Goal: Information Seeking & Learning: Check status

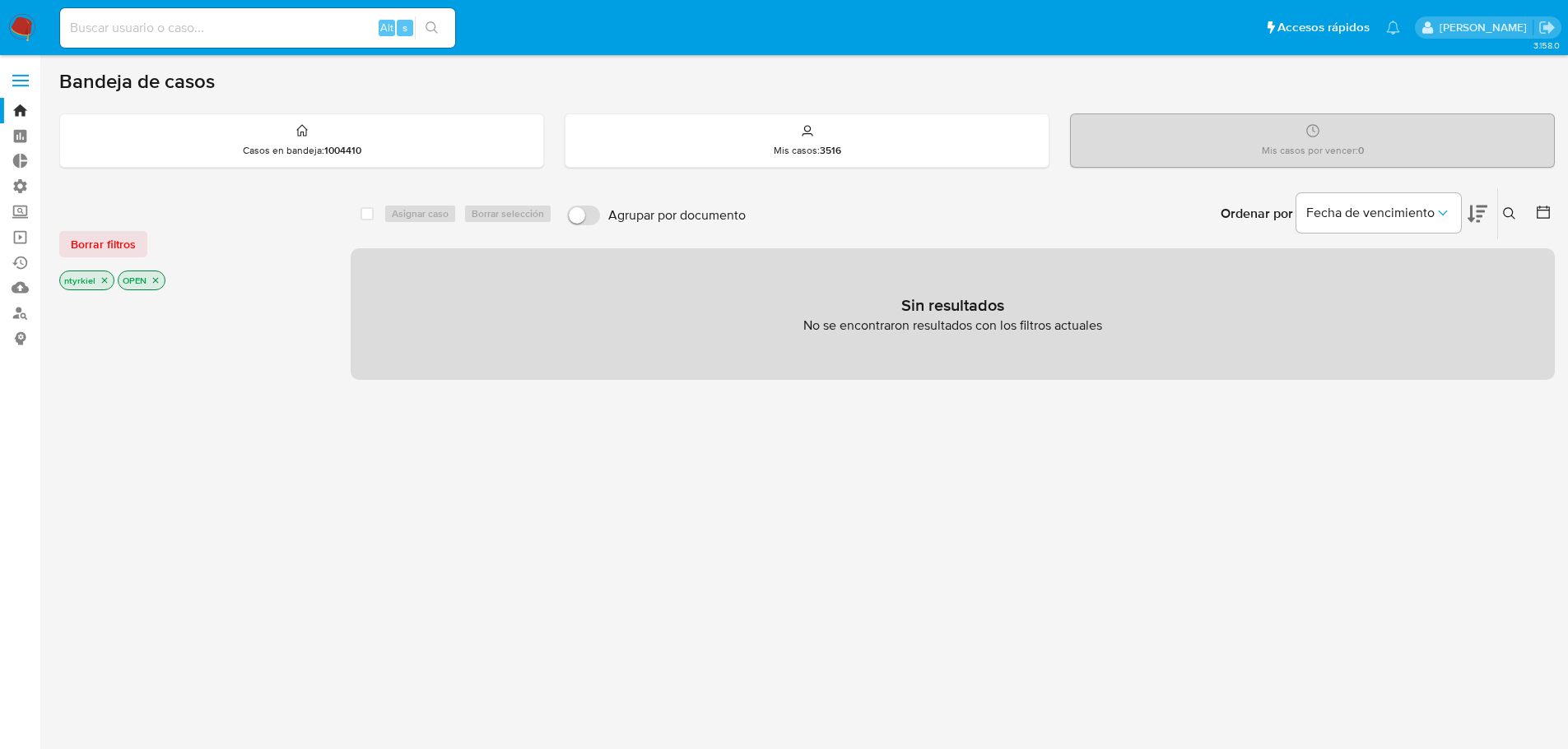
click at [12, 77] on label at bounding box center [20, 81] width 41 height 34
click at [0, 0] on input "checkbox" at bounding box center [0, 0] width 0 height 0
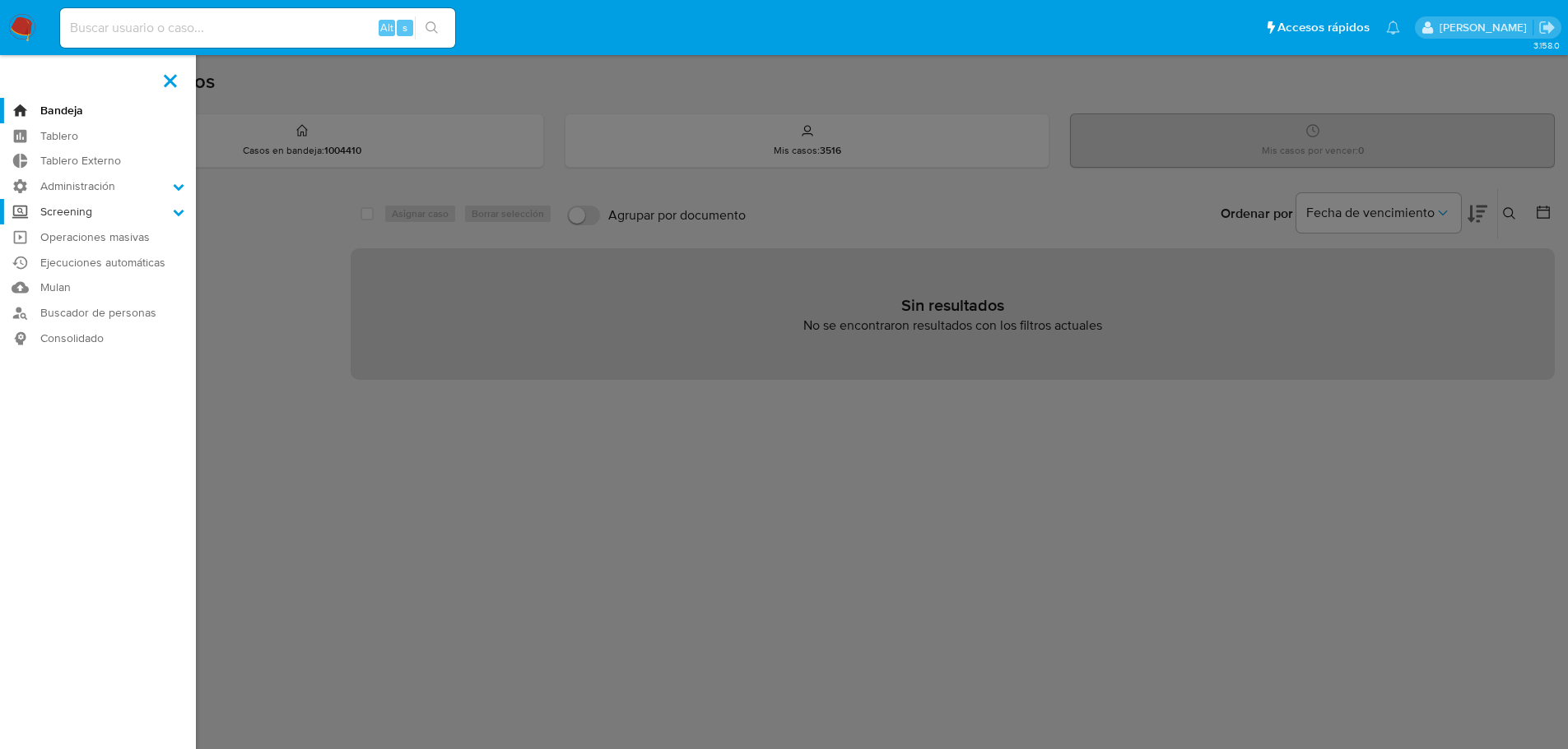
click at [82, 206] on label "Screening" at bounding box center [98, 212] width 196 height 26
click at [0, 0] on input "Screening" at bounding box center [0, 0] width 0 height 0
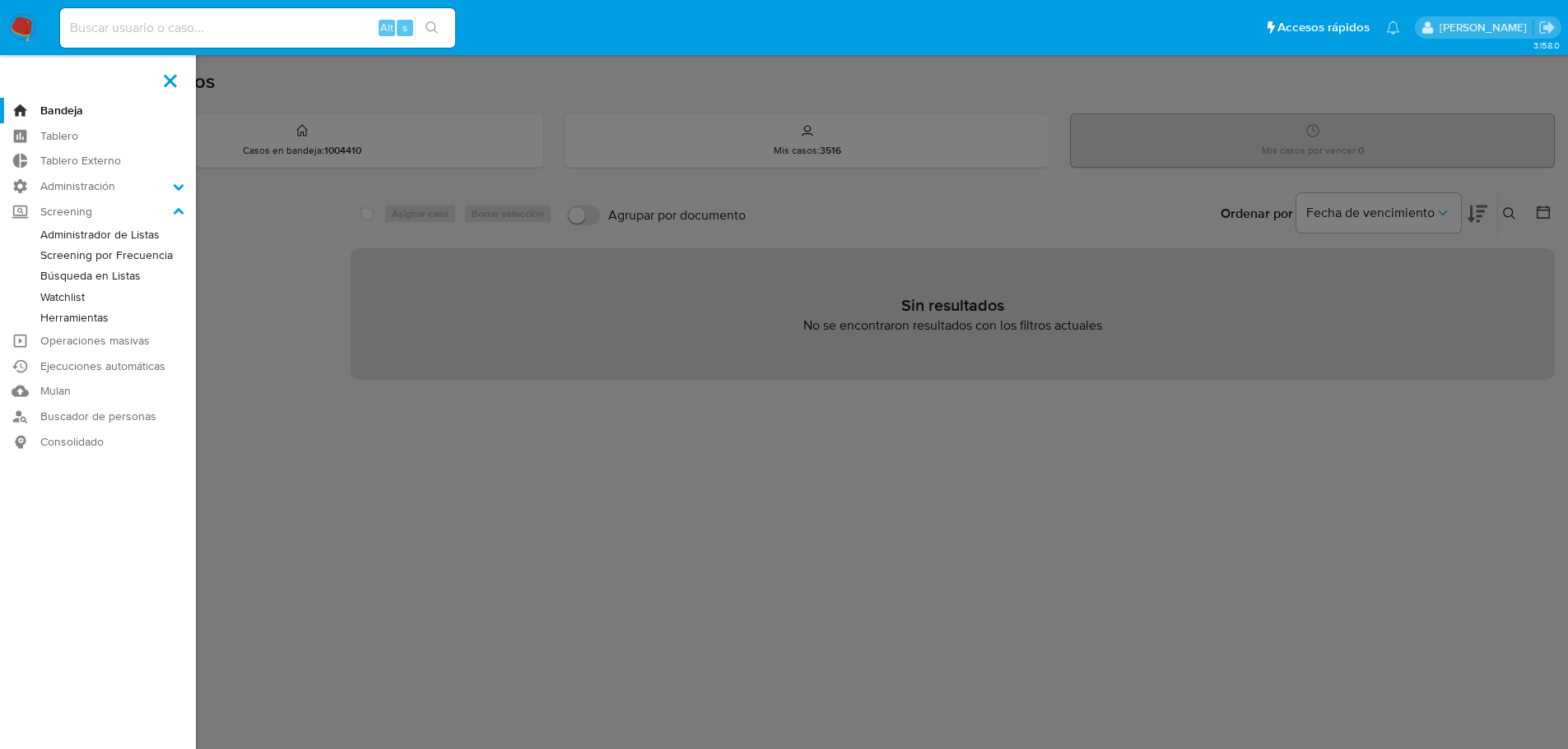
click at [108, 257] on link "Screening por Frecuencia" at bounding box center [98, 255] width 196 height 21
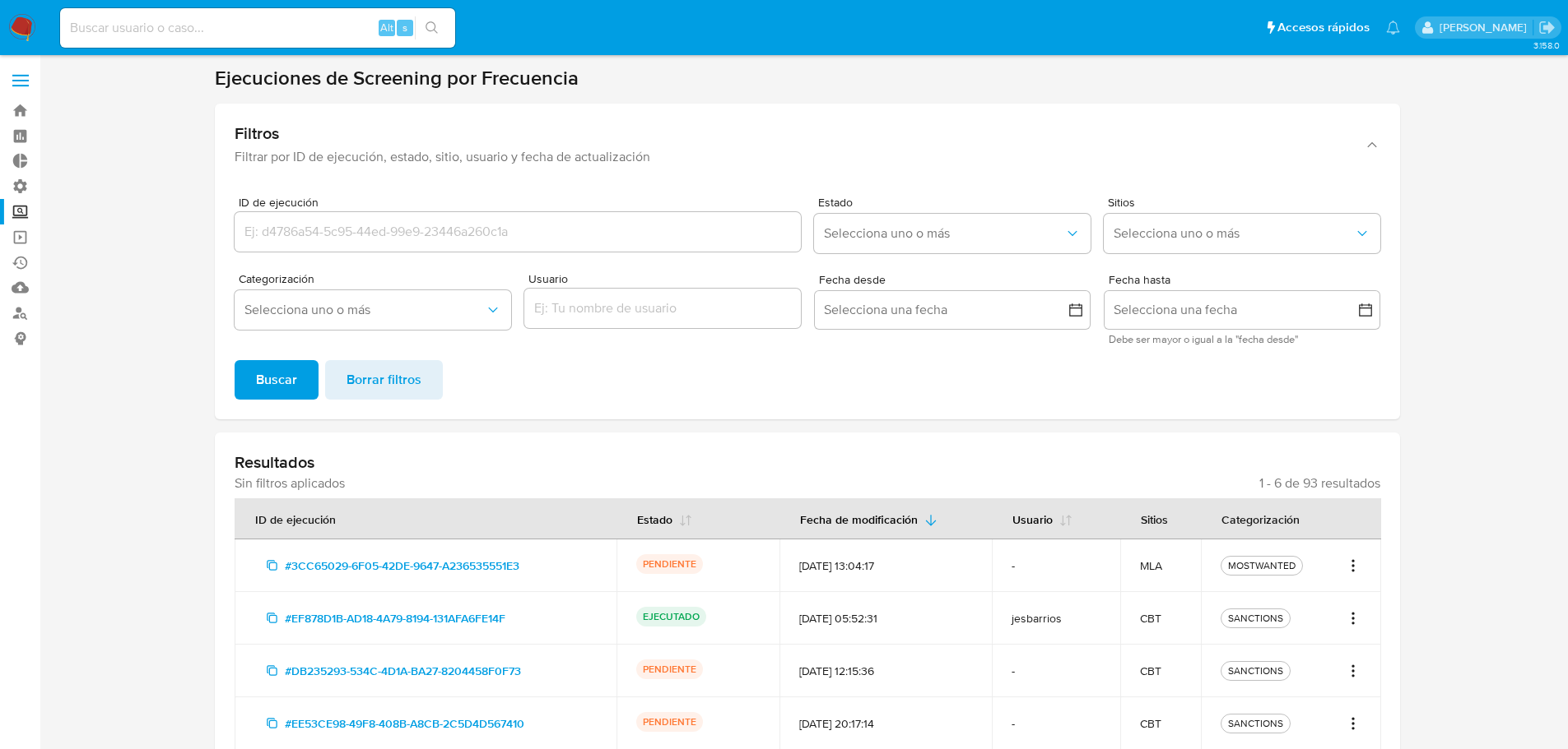
drag, startPoint x: 1475, startPoint y: 542, endPoint x: 1414, endPoint y: 558, distance: 63.1
click at [1474, 541] on section at bounding box center [806, 490] width 1496 height 849
click at [1352, 563] on icon "Acciones" at bounding box center [1352, 566] width 16 height 20
click at [1309, 604] on button "Ver detalles" at bounding box center [1299, 603] width 123 height 40
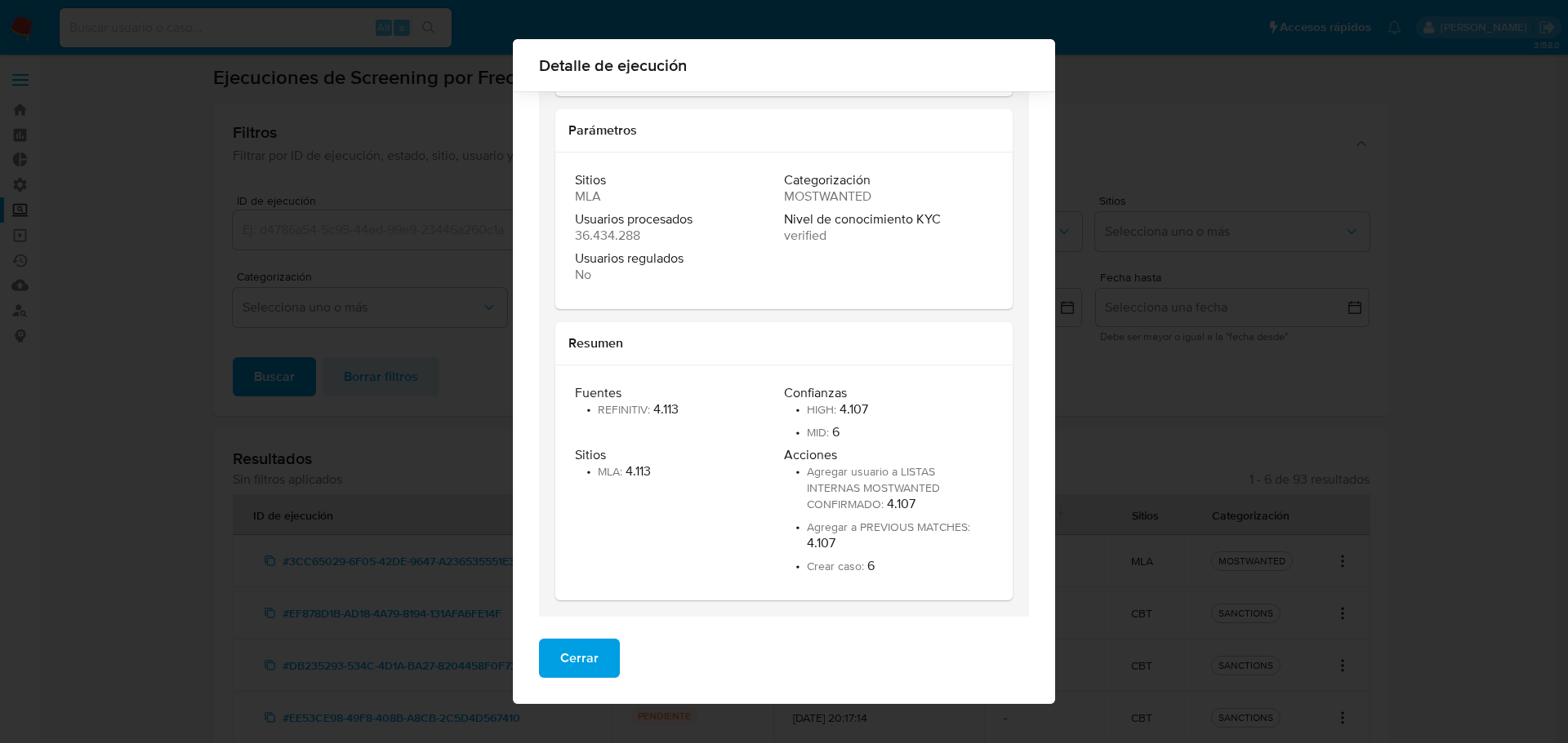
scroll to position [146, 0]
click at [591, 659] on button "Cerrar" at bounding box center [580, 659] width 81 height 40
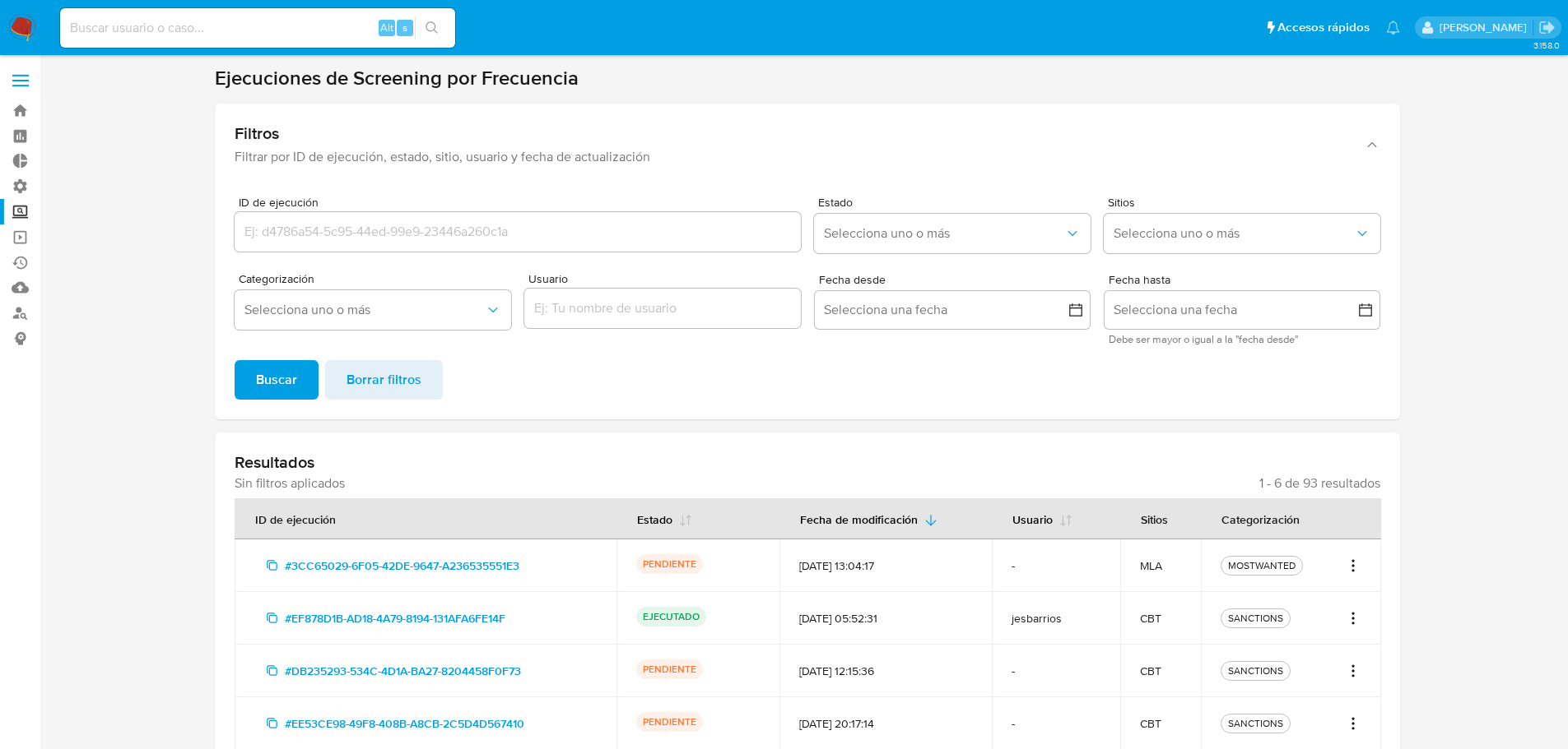
click at [1356, 570] on icon "Acciones" at bounding box center [1352, 566] width 16 height 20
click at [1306, 636] on link "Ver registros" at bounding box center [1299, 642] width 123 height 40
click at [1352, 571] on icon "Acciones" at bounding box center [1353, 571] width 2 height 2
click at [1302, 597] on button "Ver detalles" at bounding box center [1299, 603] width 123 height 40
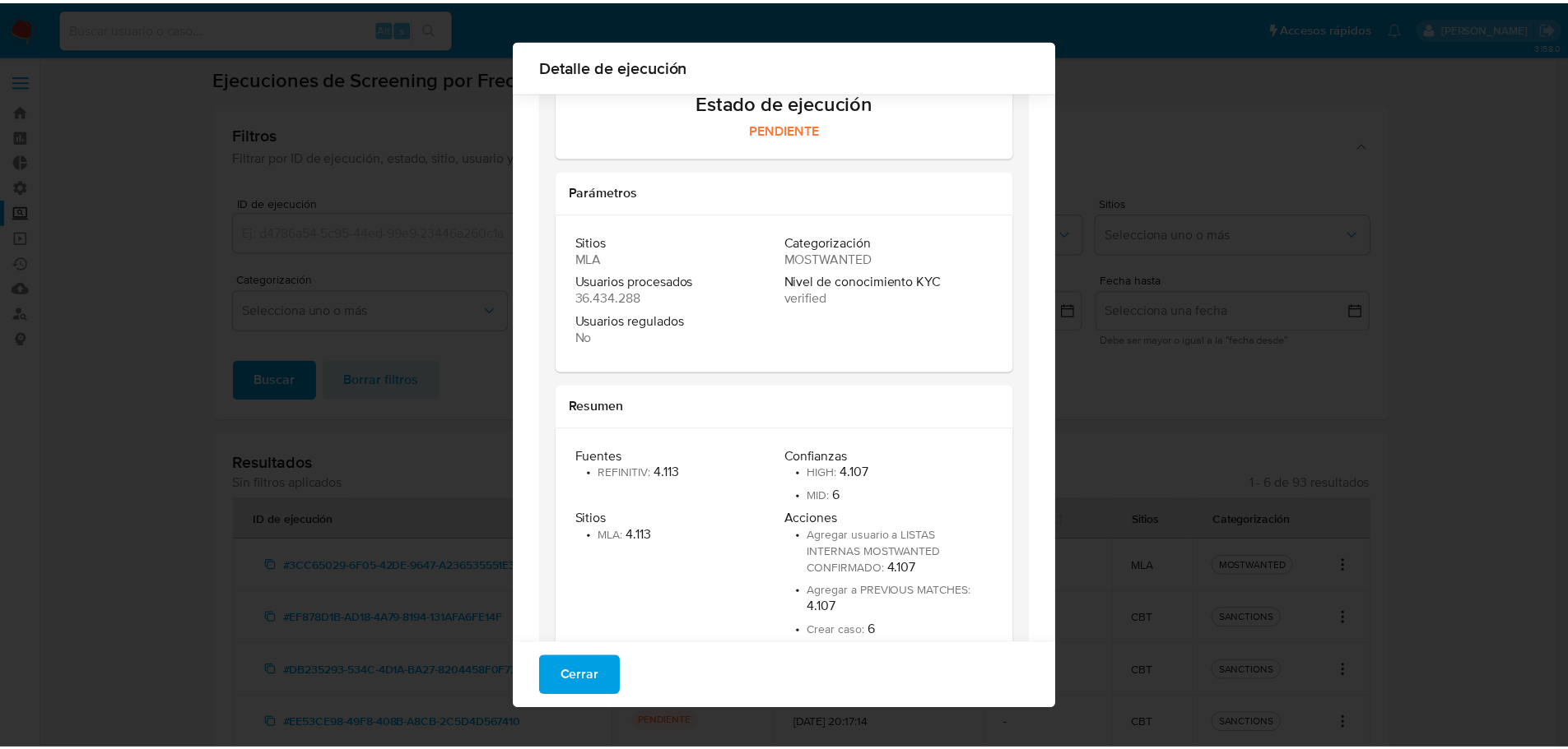
scroll to position [82, 0]
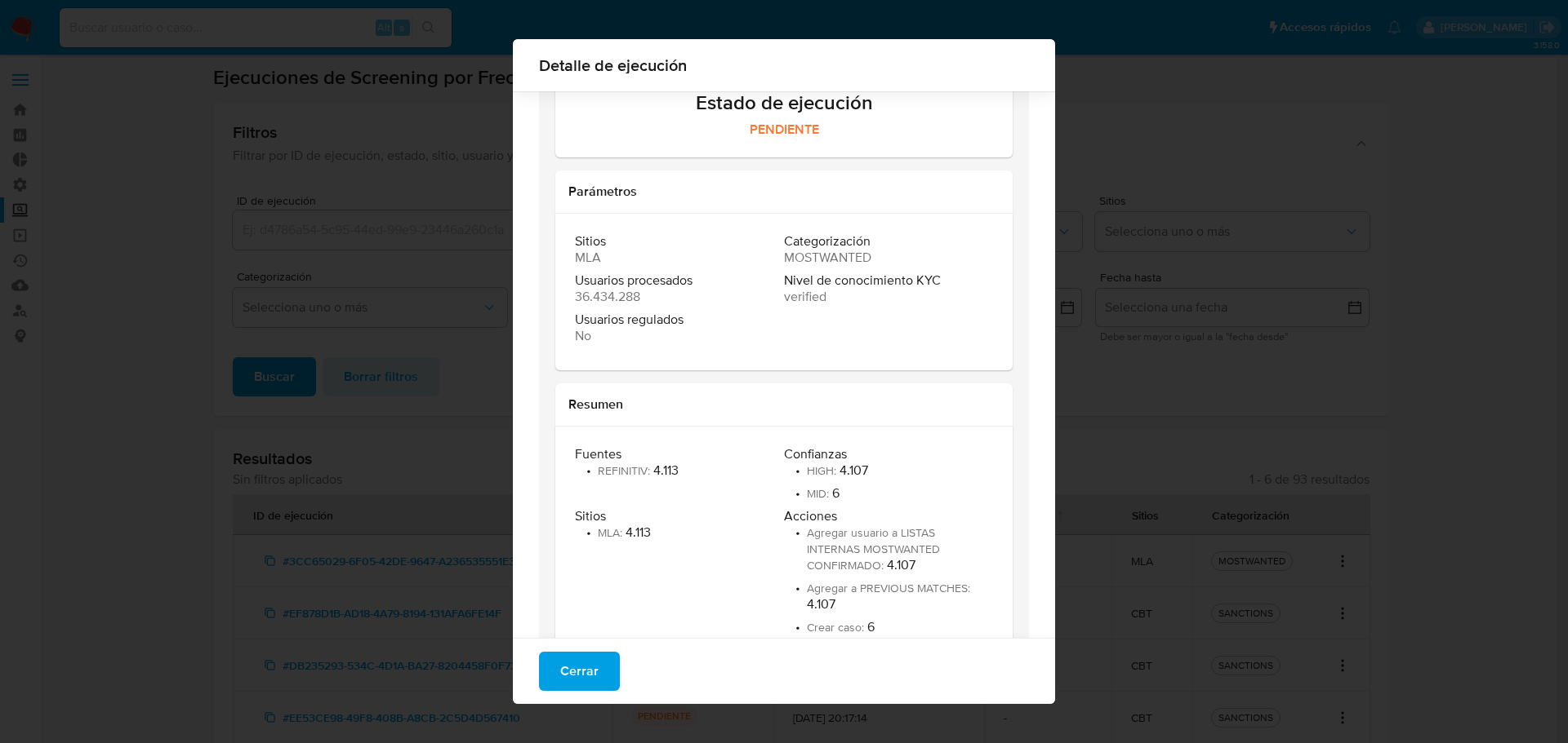
click at [560, 677] on span "Cerrar" at bounding box center [579, 671] width 39 height 36
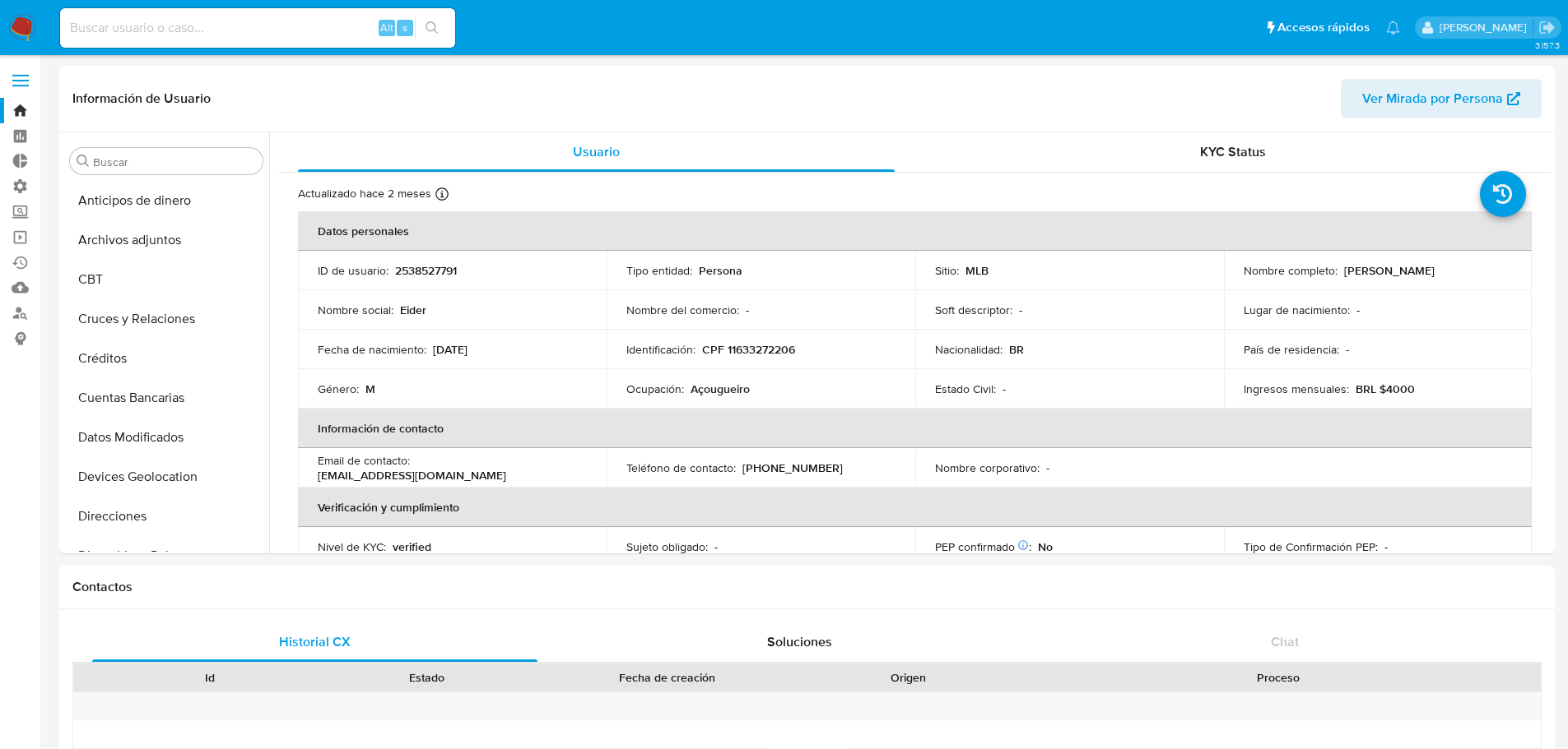
select select "10"
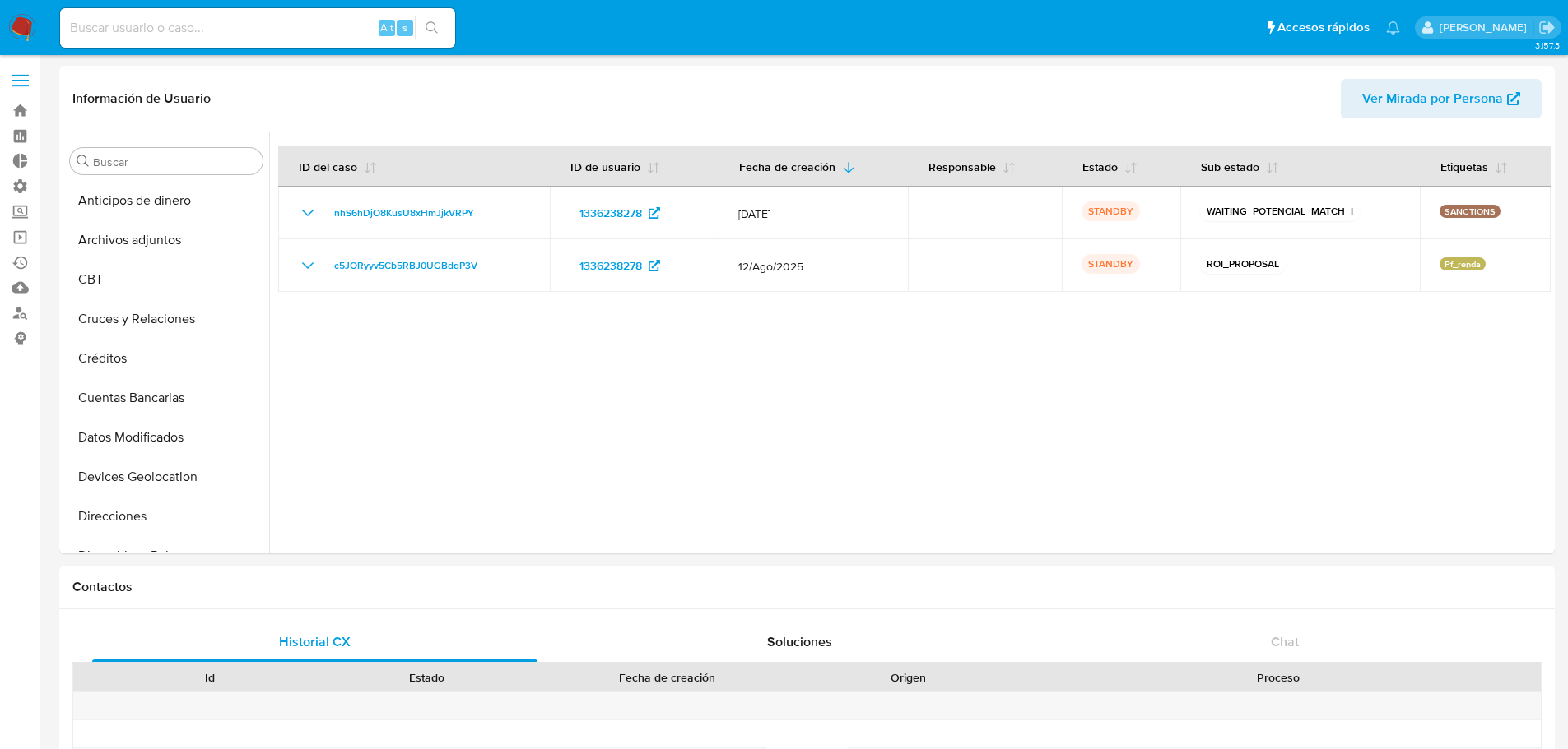
select select "100"
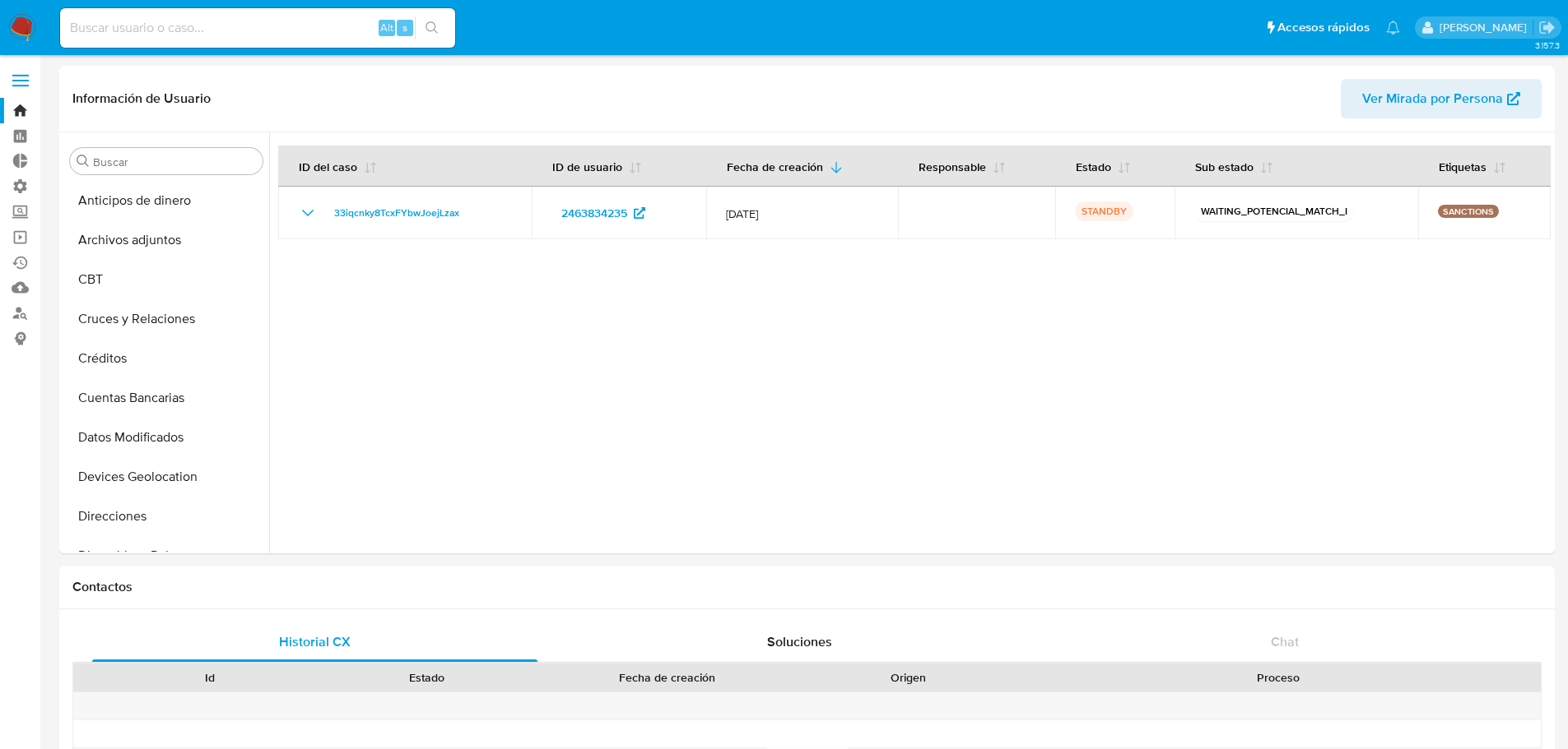
select select "100"
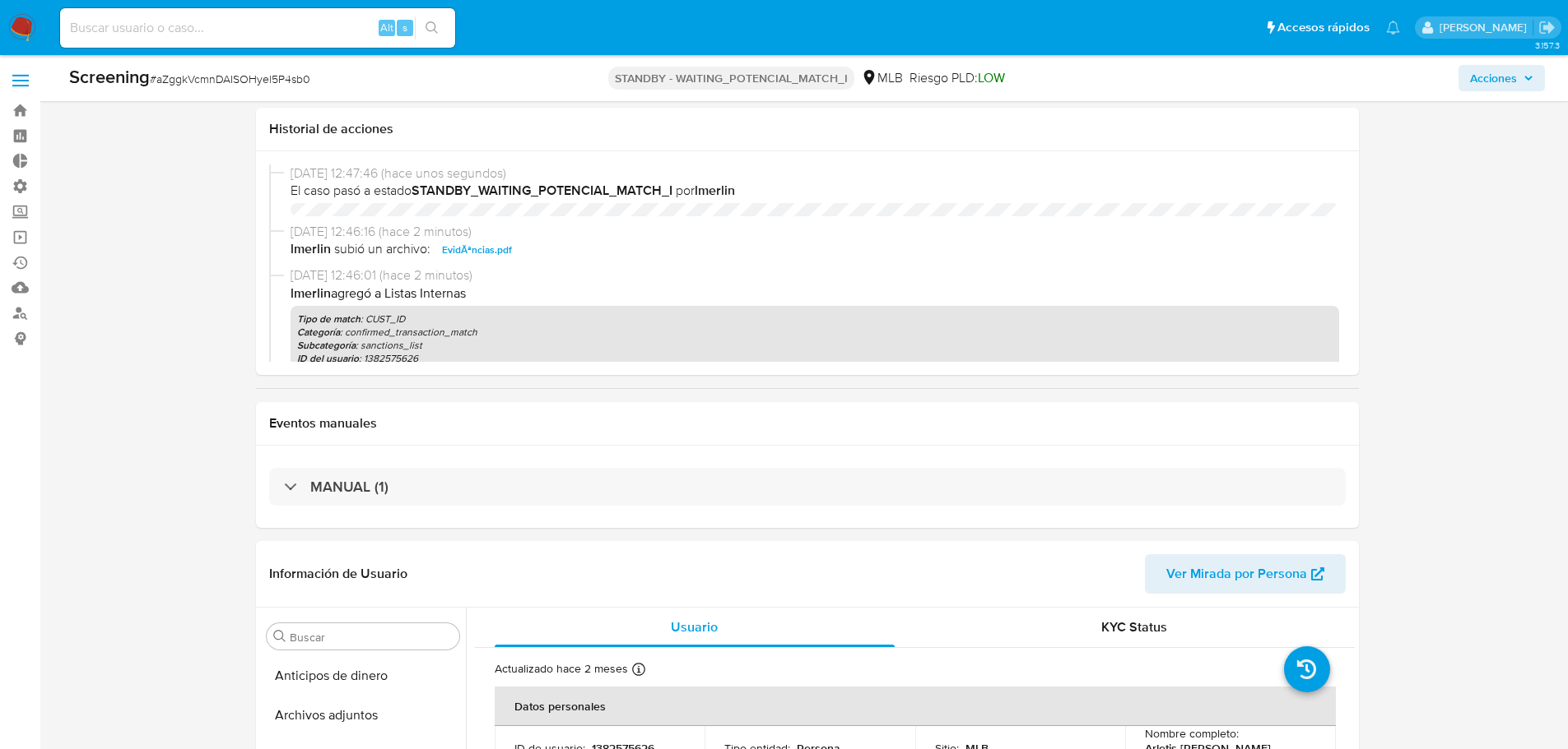
select select "10"
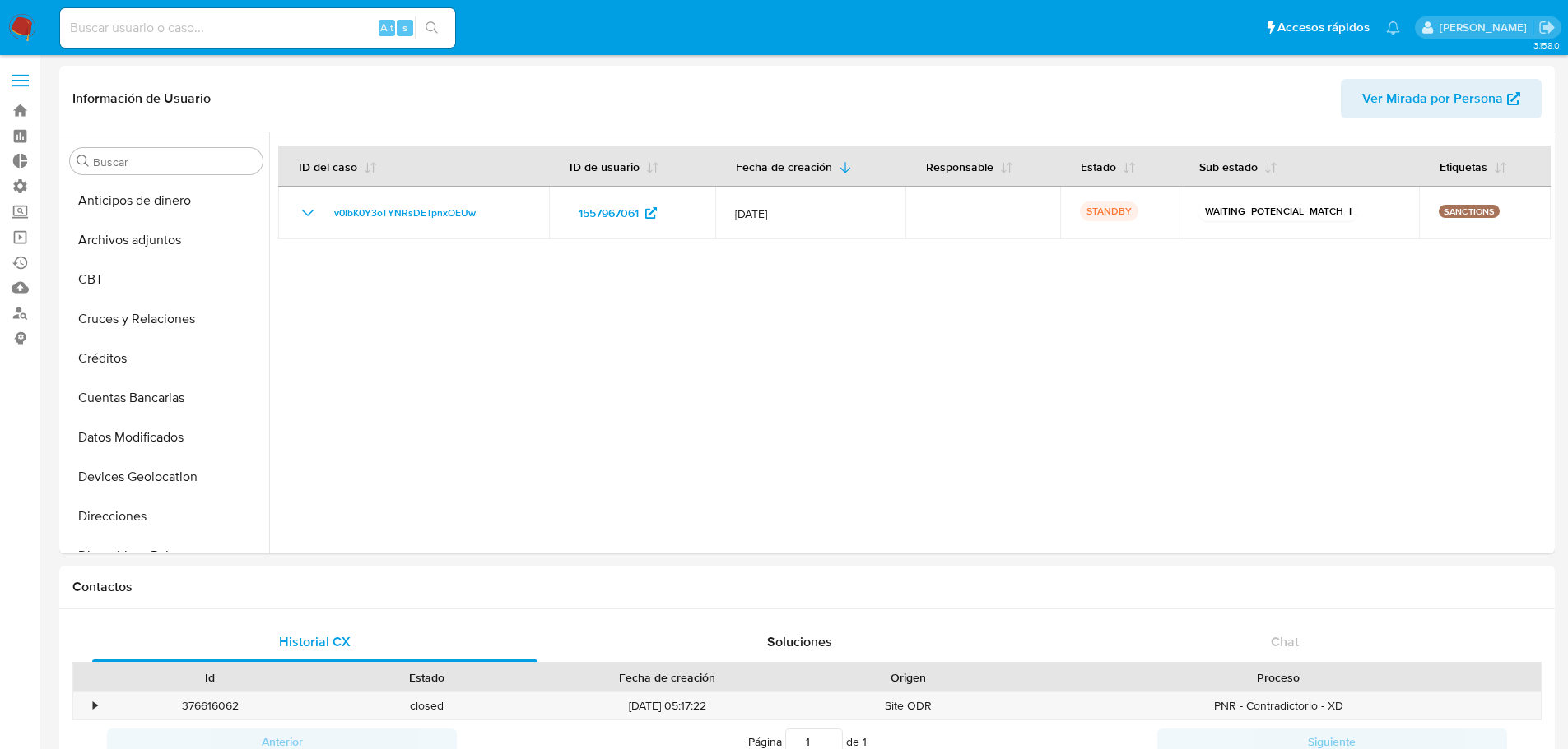
select select "10"
